Goal: Navigation & Orientation: Find specific page/section

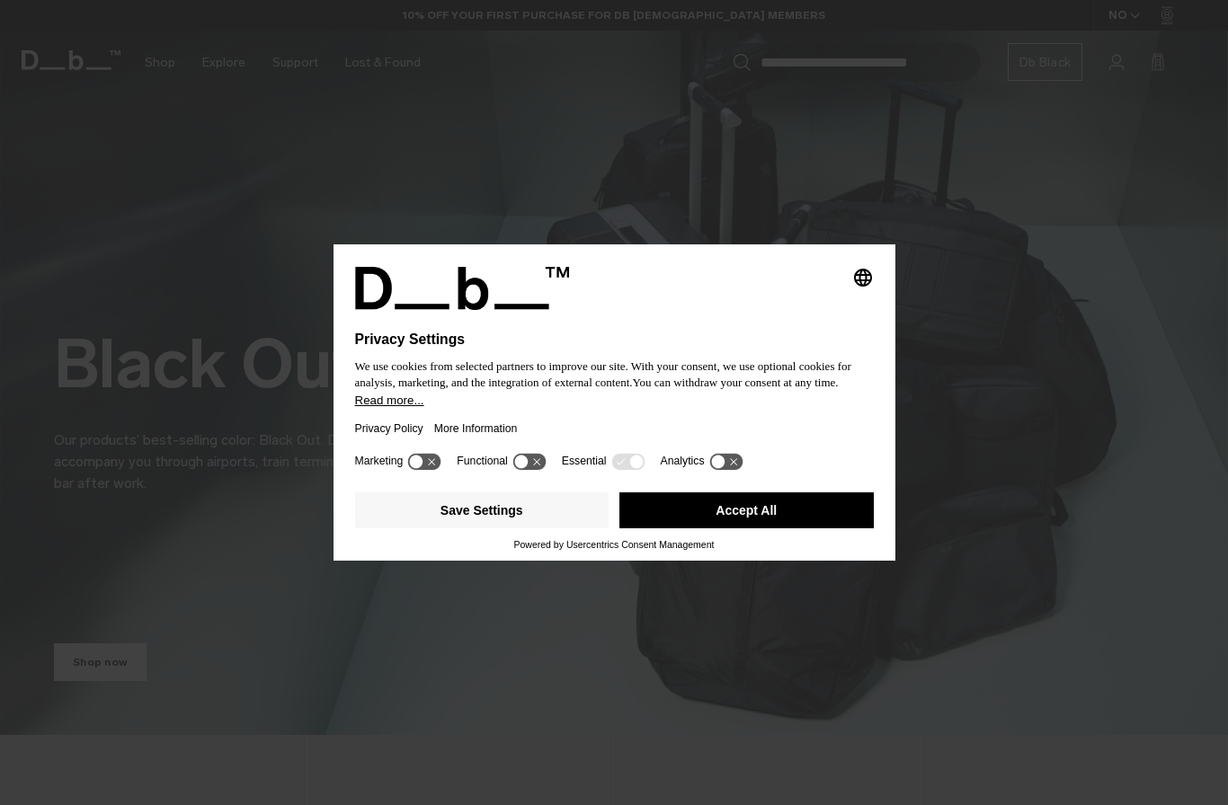
click at [817, 512] on button "Accept All" at bounding box center [746, 510] width 254 height 36
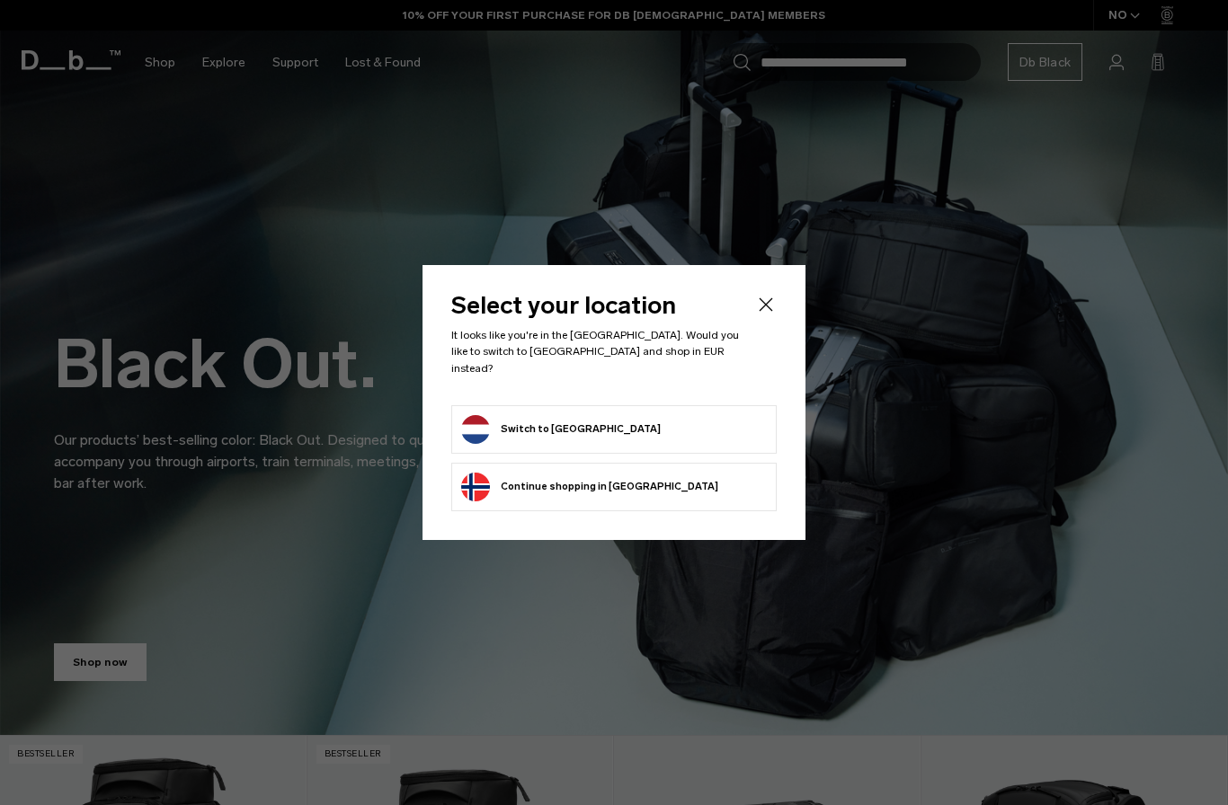
click at [481, 415] on button "Switch to [GEOGRAPHIC_DATA]" at bounding box center [561, 429] width 200 height 29
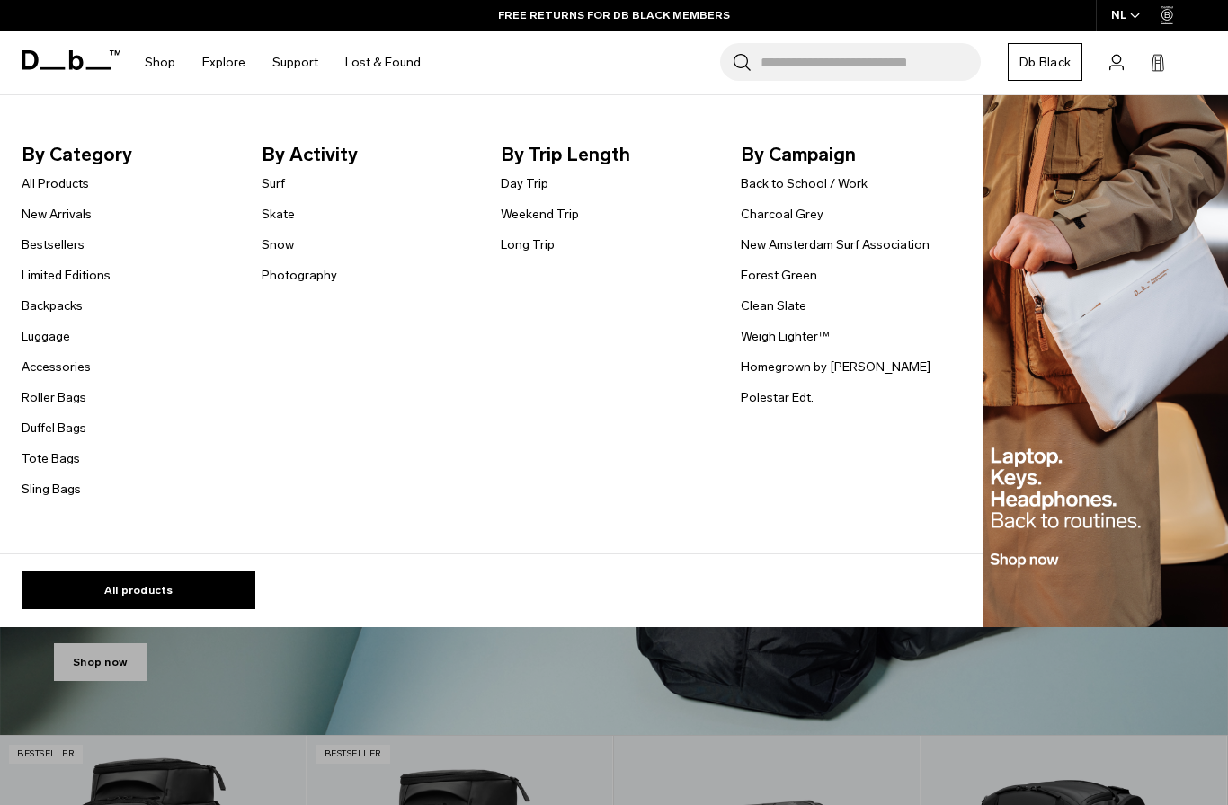
click at [43, 183] on link "All Products" at bounding box center [55, 183] width 67 height 19
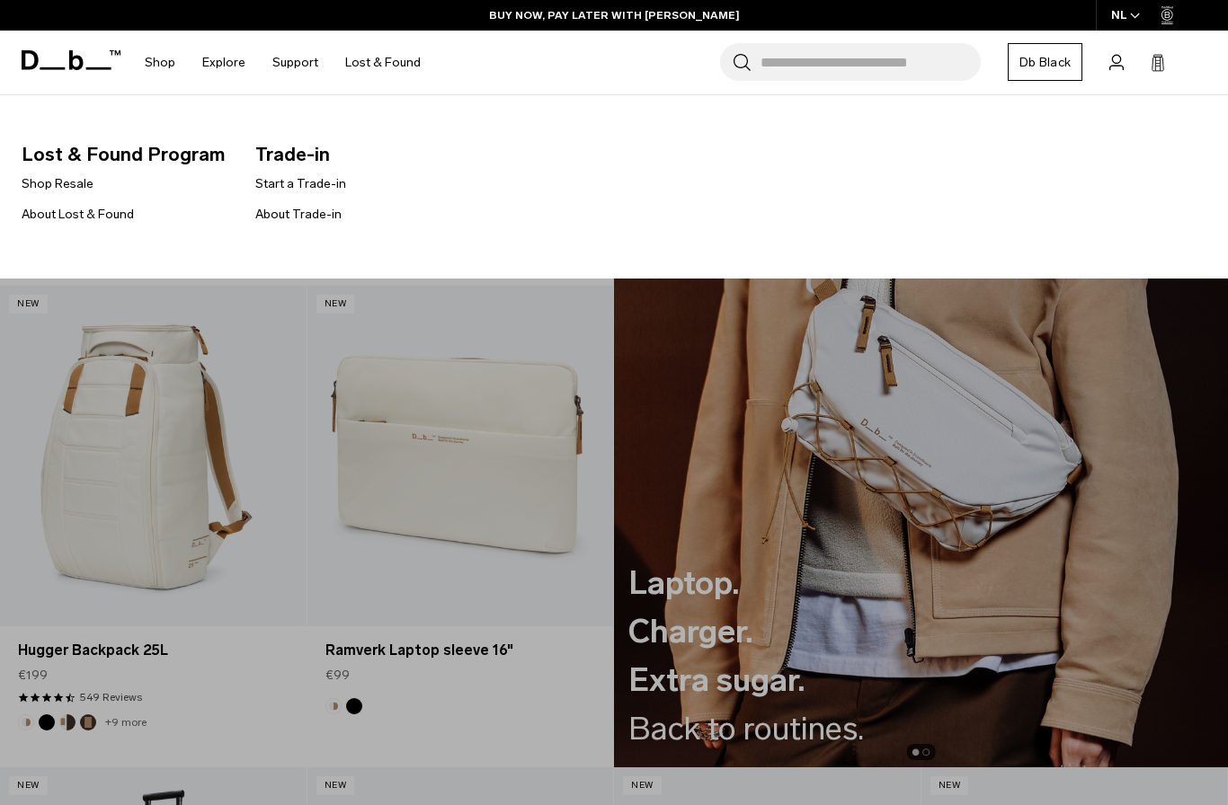
scroll to position [2100, 0]
